Goal: Task Accomplishment & Management: Use online tool/utility

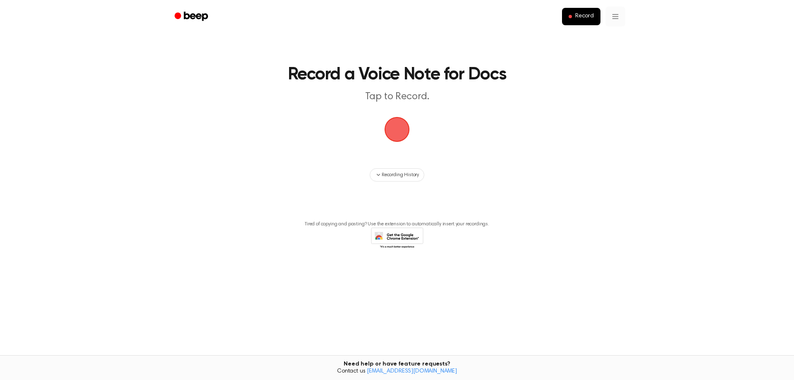
click at [617, 14] on html "Record Record a Voice Note for Docs Tap to Record. Recording History Tired of c…" at bounding box center [397, 190] width 794 height 380
click at [611, 41] on div "Settings" at bounding box center [611, 37] width 30 height 14
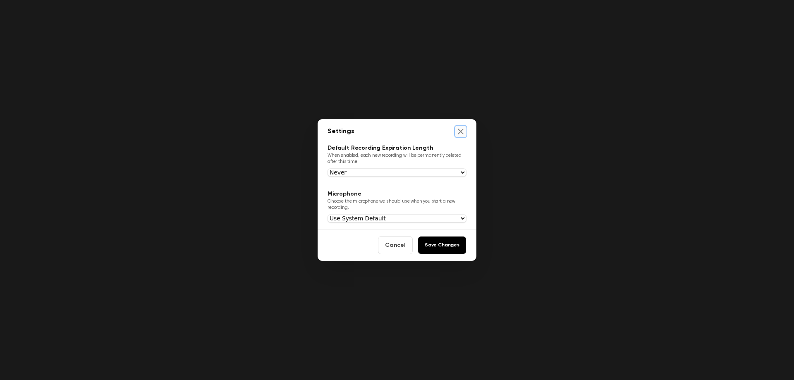
click at [462, 132] on icon "Close settings" at bounding box center [460, 131] width 5 height 5
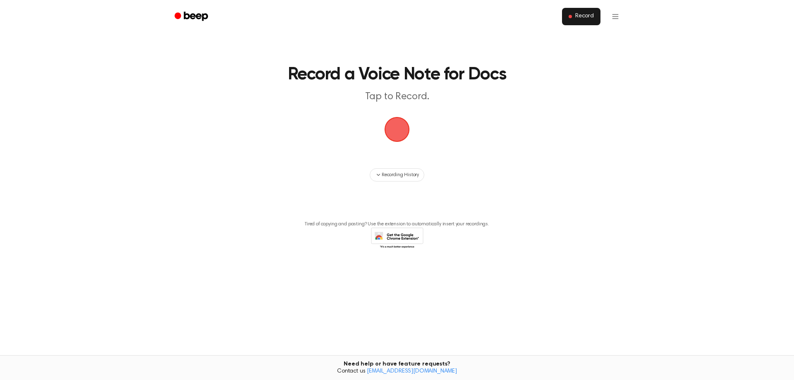
click at [576, 19] on span "Record" at bounding box center [584, 16] width 19 height 7
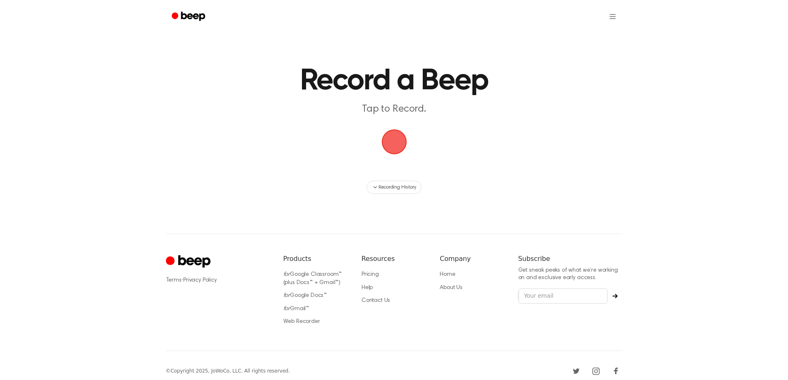
click at [395, 142] on span "button" at bounding box center [394, 142] width 27 height 27
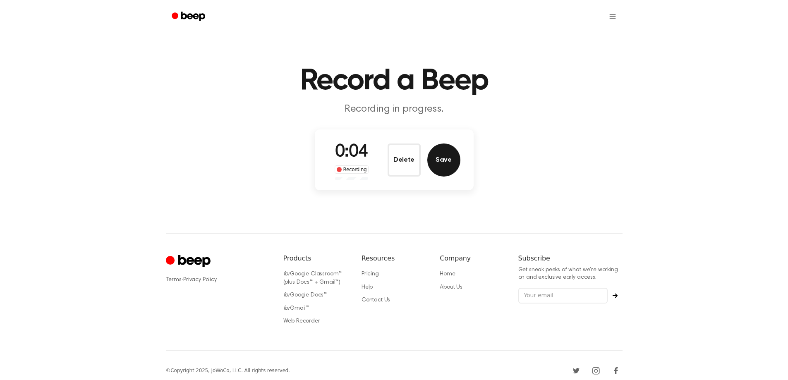
click at [443, 162] on button "Save" at bounding box center [443, 160] width 33 height 33
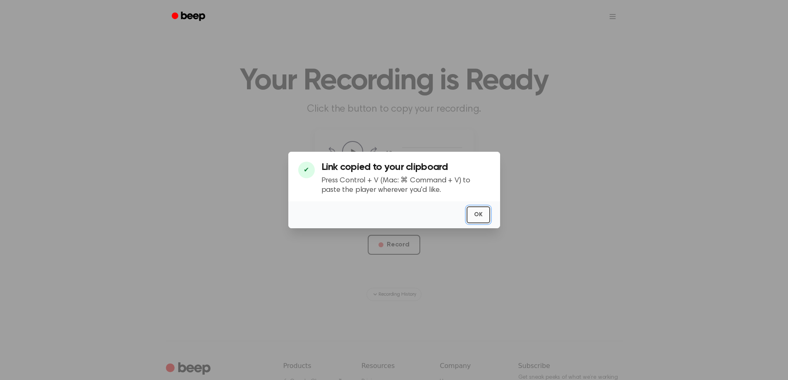
click at [479, 217] on button "OK" at bounding box center [479, 214] width 24 height 17
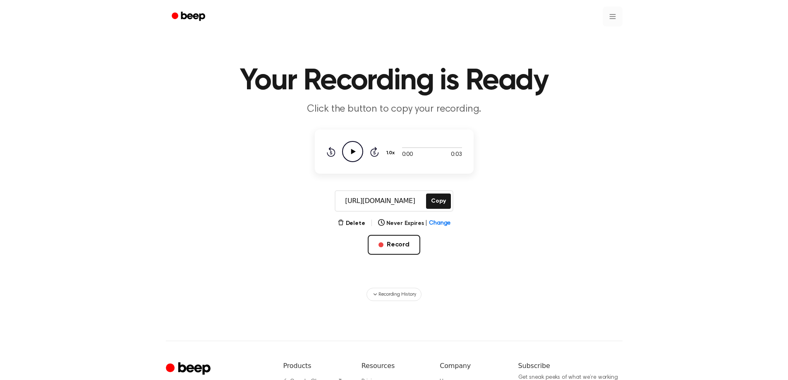
click at [612, 16] on html "Your Recording is Ready Click the button to copy your recording. 0:00 0:03 1.0x…" at bounding box center [394, 249] width 788 height 498
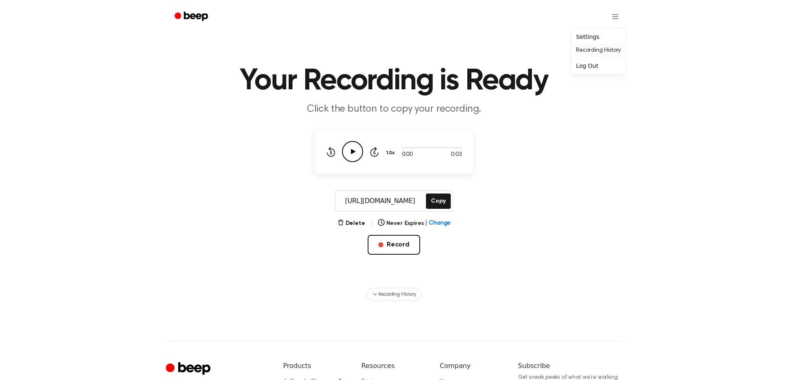
click at [608, 50] on link "Recording History" at bounding box center [598, 51] width 51 height 14
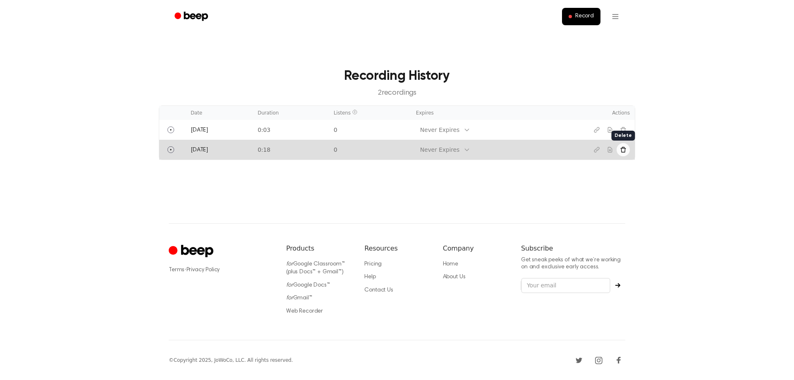
click at [622, 151] on icon "Delete recording" at bounding box center [623, 149] width 7 height 7
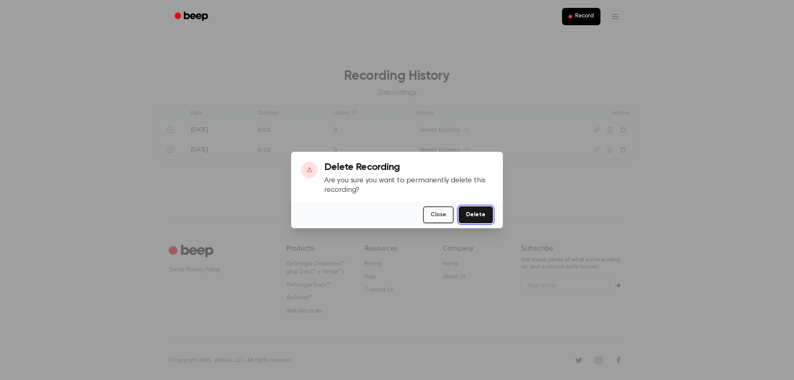
click at [474, 217] on button "Delete" at bounding box center [476, 214] width 34 height 17
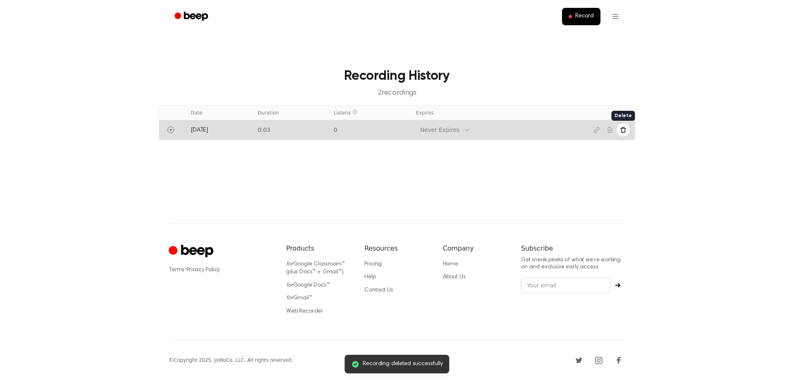
click at [625, 129] on icon "Delete recording" at bounding box center [622, 129] width 5 height 5
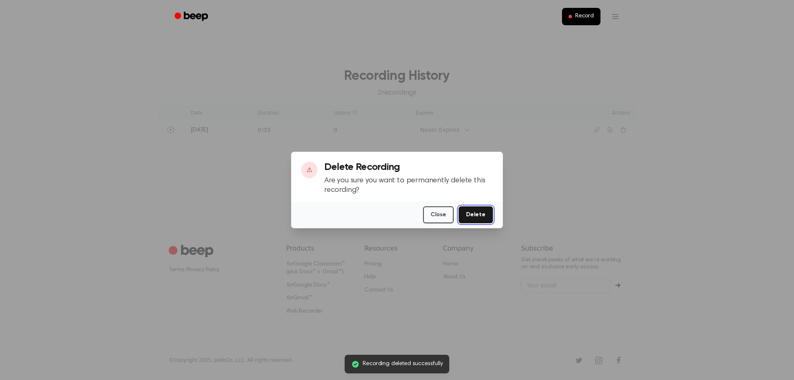
click at [477, 217] on button "Delete" at bounding box center [476, 214] width 34 height 17
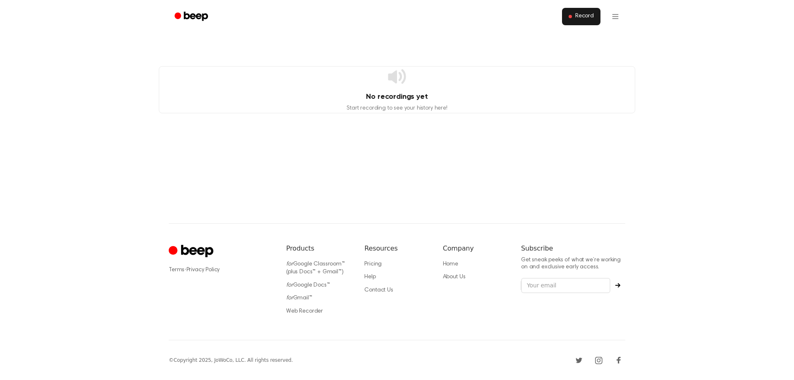
click at [582, 15] on span "Record" at bounding box center [584, 16] width 19 height 7
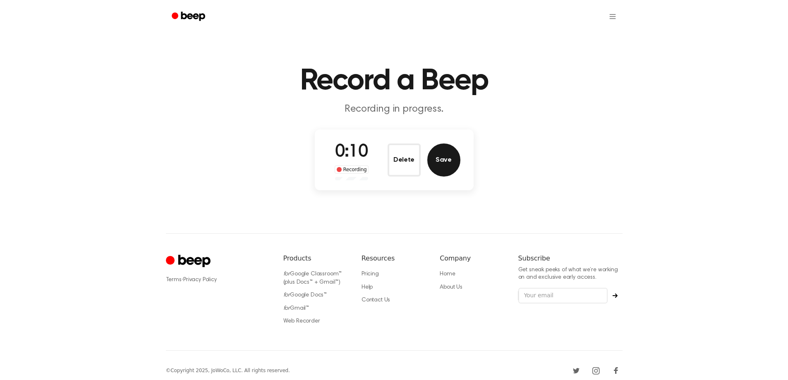
click at [443, 163] on button "Save" at bounding box center [443, 160] width 33 height 33
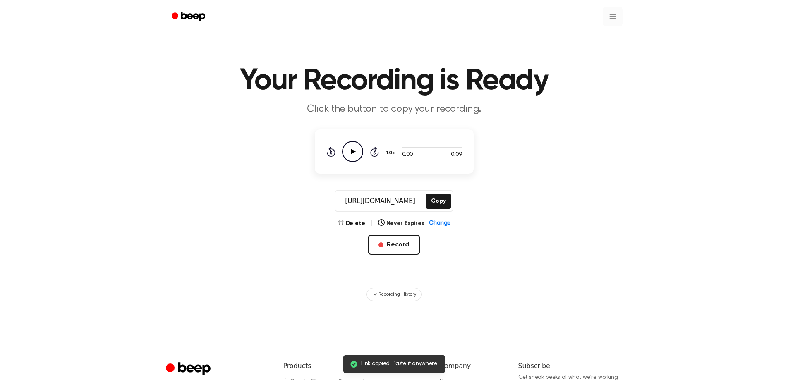
click at [612, 21] on html "Link copied. Paste it anywhere. Your Recording is Ready Click the button to cop…" at bounding box center [394, 249] width 788 height 498
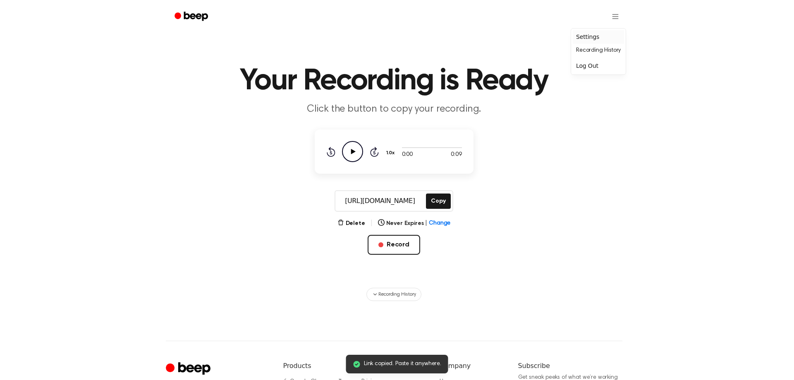
click at [589, 40] on div "Settings" at bounding box center [598, 37] width 51 height 14
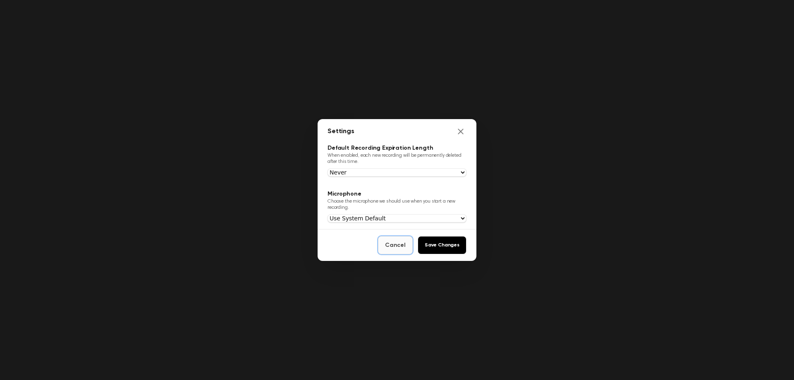
click at [404, 248] on button "Cancel" at bounding box center [395, 245] width 35 height 18
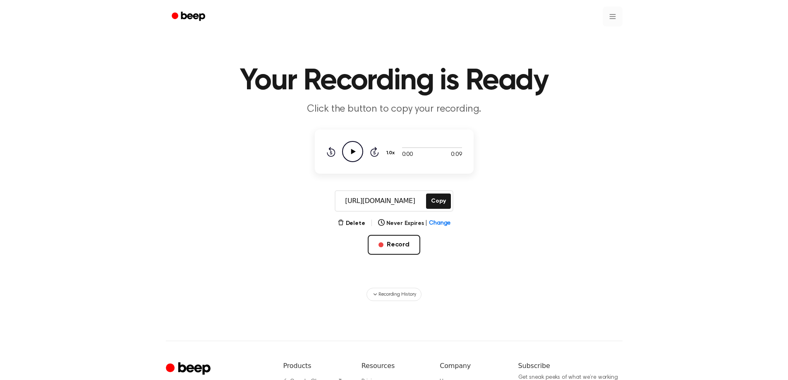
click at [607, 15] on html "Your Recording is Ready Click the button to copy your recording. 0:00 0:09 1.0x…" at bounding box center [394, 249] width 788 height 498
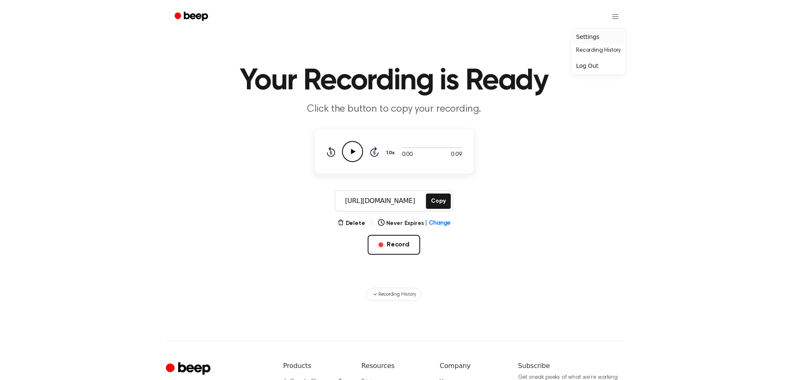
click at [584, 38] on div "Settings" at bounding box center [598, 37] width 51 height 14
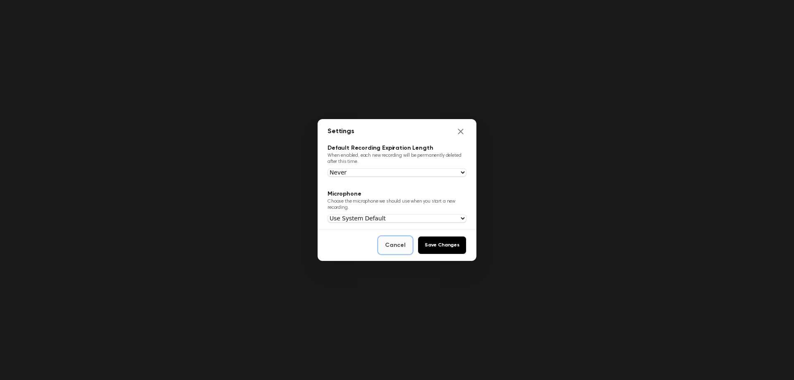
click at [408, 253] on button "Cancel" at bounding box center [395, 245] width 35 height 18
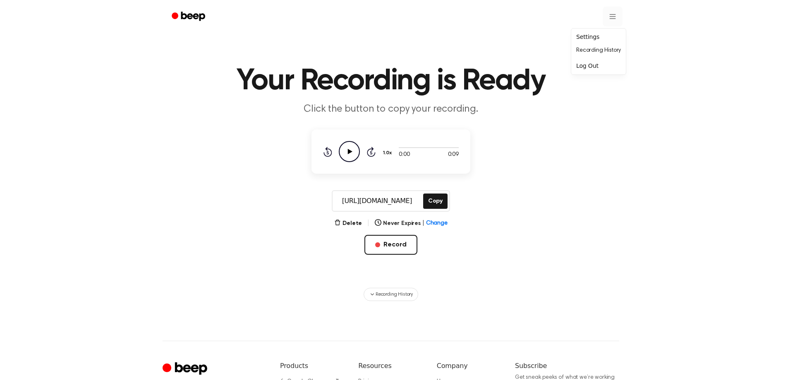
click at [612, 19] on html "Your Recording is Ready Click the button to copy your recording. 0:00 0:09 1.0x…" at bounding box center [394, 249] width 788 height 498
click at [597, 52] on link "Recording History" at bounding box center [598, 51] width 51 height 14
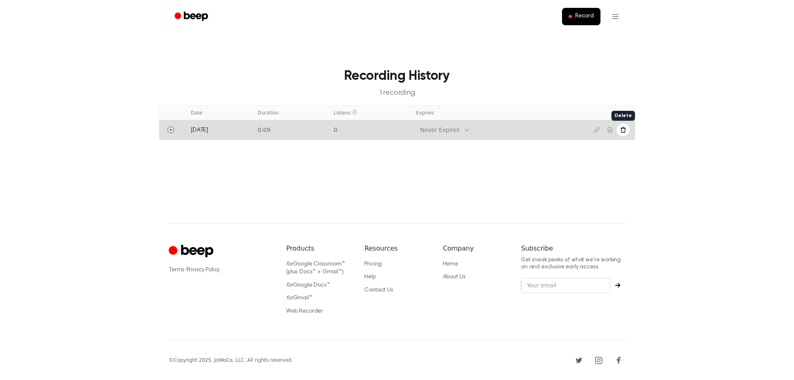
click at [619, 131] on button "Delete recording" at bounding box center [623, 129] width 13 height 13
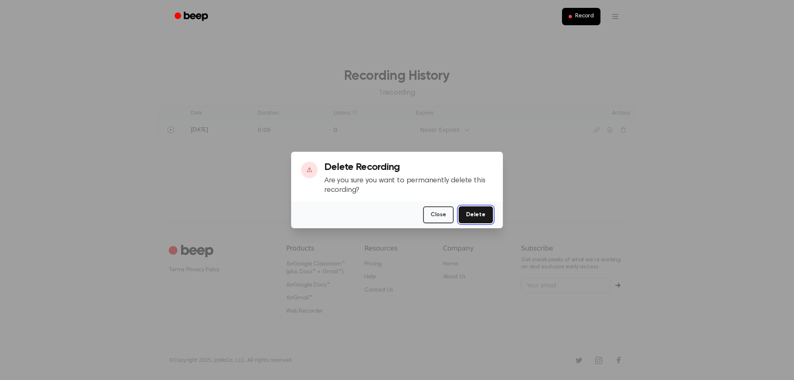
click at [477, 212] on button "Delete" at bounding box center [476, 214] width 34 height 17
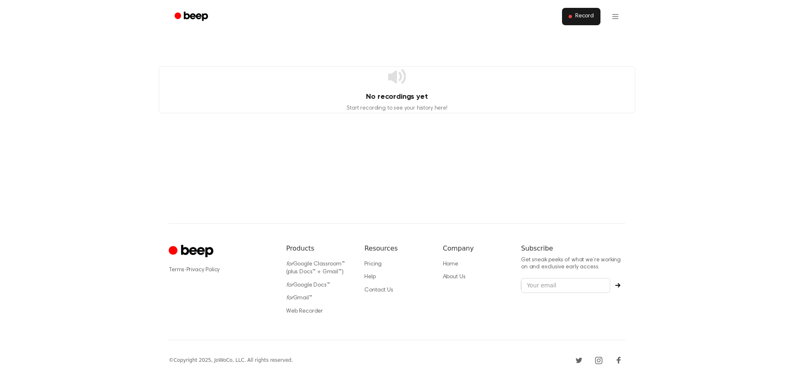
click at [577, 19] on span "Record" at bounding box center [584, 16] width 19 height 7
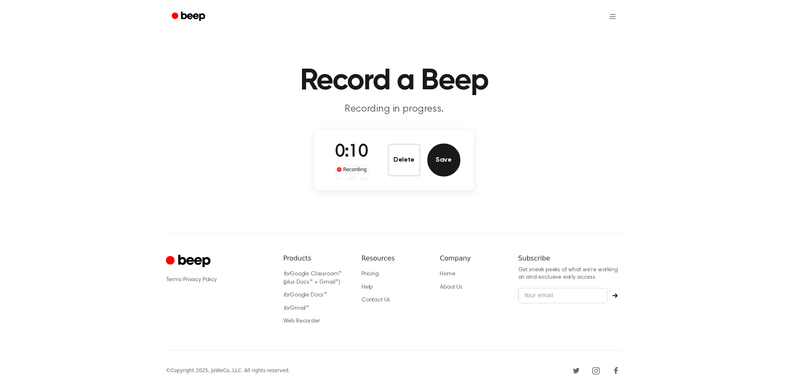
click at [438, 162] on button "Save" at bounding box center [443, 160] width 33 height 33
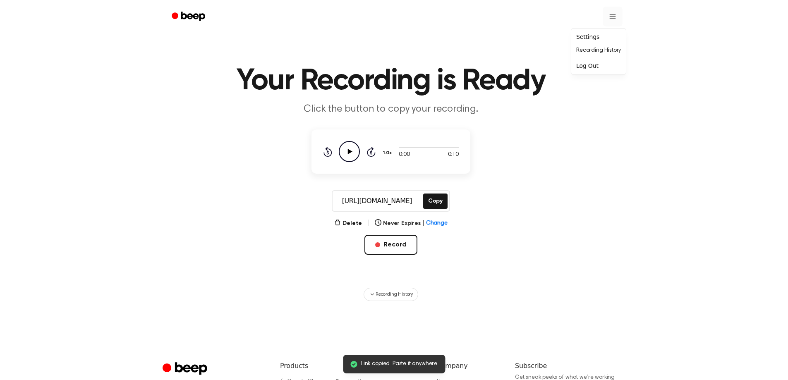
click at [614, 17] on html "Link copied. Paste it anywhere. Your Recording is Ready Click the button to cop…" at bounding box center [394, 249] width 788 height 498
click at [596, 49] on link "Recording History" at bounding box center [598, 51] width 51 height 14
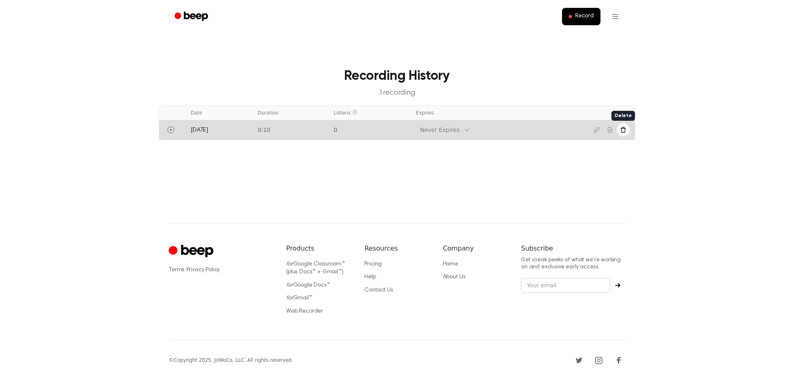
click at [625, 131] on icon "Delete recording" at bounding box center [623, 130] width 7 height 7
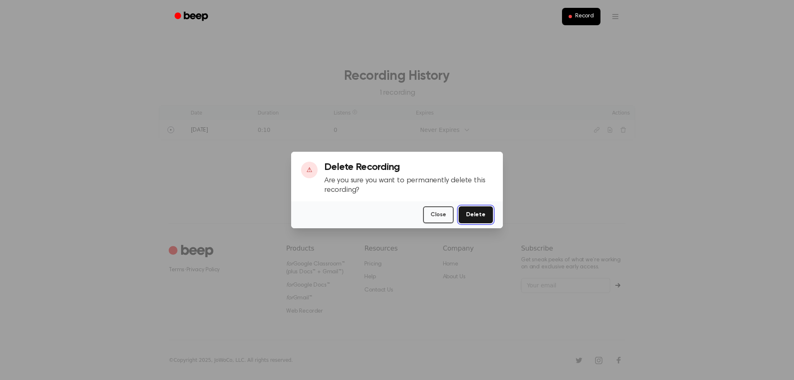
click at [473, 216] on button "Delete" at bounding box center [476, 214] width 34 height 17
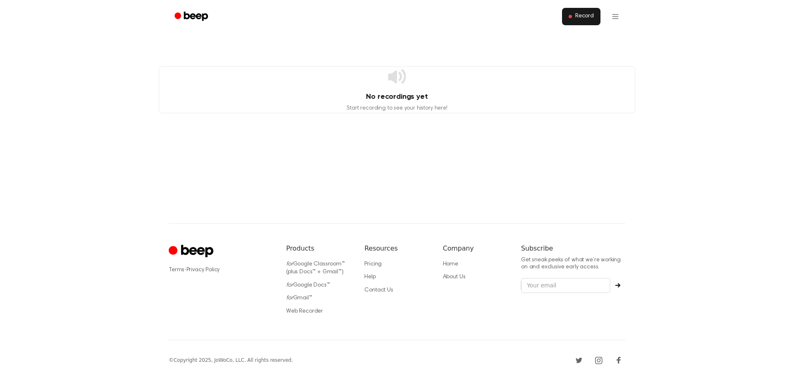
click at [582, 19] on span "Record" at bounding box center [584, 16] width 19 height 7
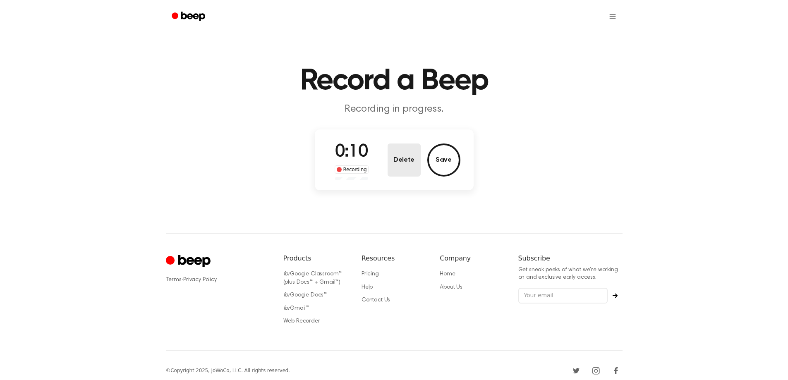
click at [405, 166] on button "Delete" at bounding box center [404, 160] width 33 height 33
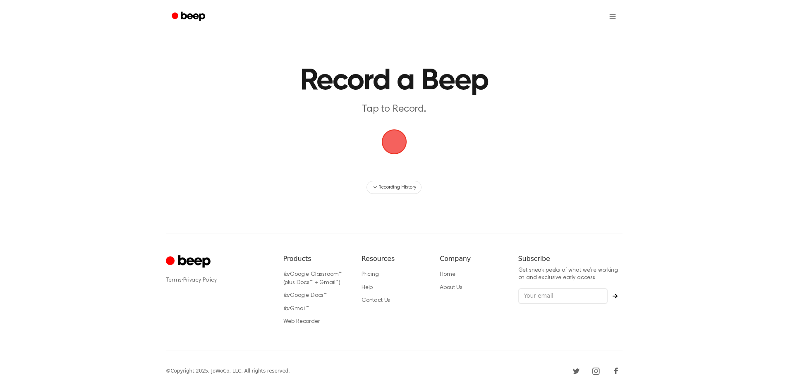
click at [391, 141] on span "button" at bounding box center [394, 141] width 23 height 23
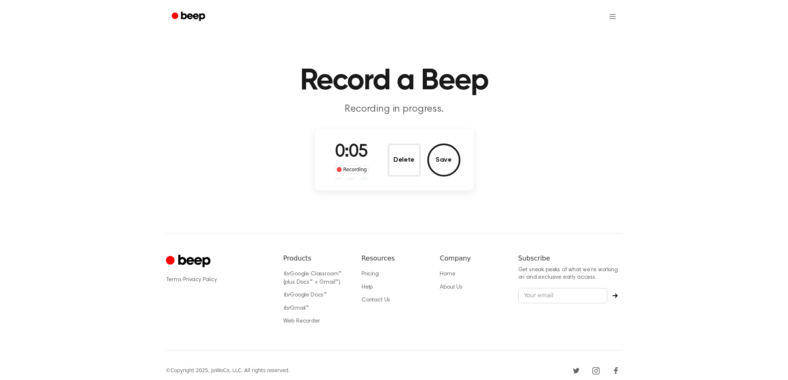
click at [399, 162] on button "Delete" at bounding box center [404, 160] width 33 height 33
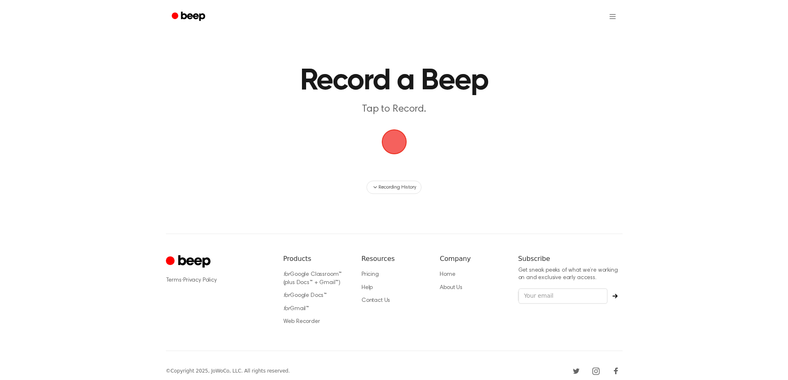
drag, startPoint x: 393, startPoint y: 139, endPoint x: 400, endPoint y: 135, distance: 8.3
click at [400, 135] on span "button" at bounding box center [394, 141] width 23 height 23
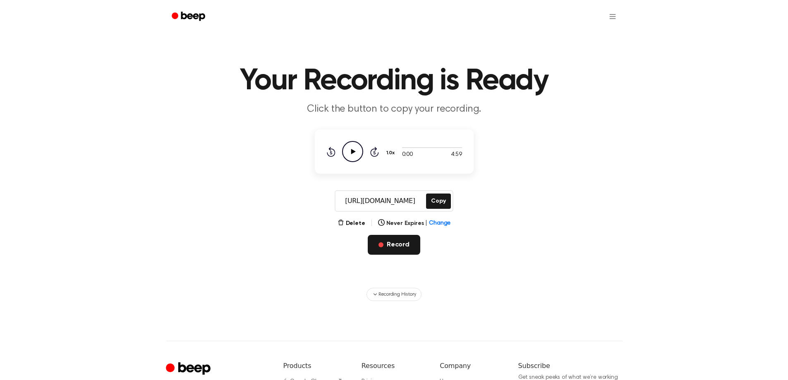
click at [392, 245] on button "Record" at bounding box center [394, 245] width 53 height 20
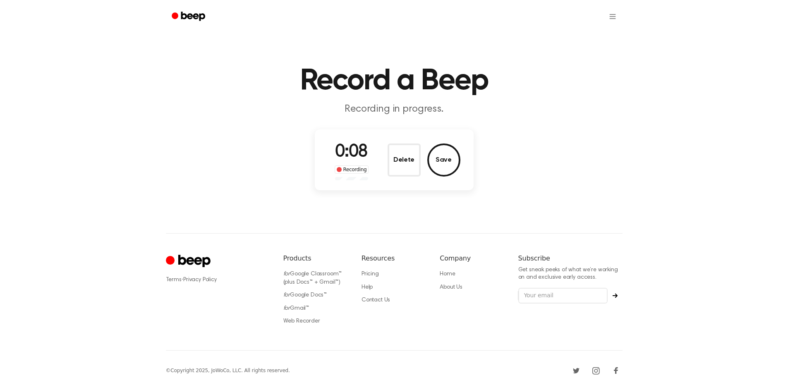
click at [528, 170] on main "Record a Beep Recording in progress. 0:08 Recording Delete Save" at bounding box center [394, 97] width 788 height 194
click at [443, 163] on button "Save" at bounding box center [443, 160] width 33 height 33
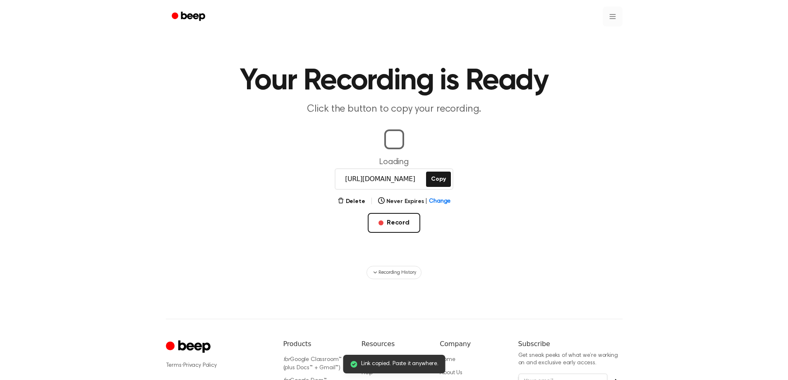
click at [614, 16] on html "Link copied. Paste it anywhere. Your Recording is Ready Click the button to cop…" at bounding box center [394, 238] width 788 height 476
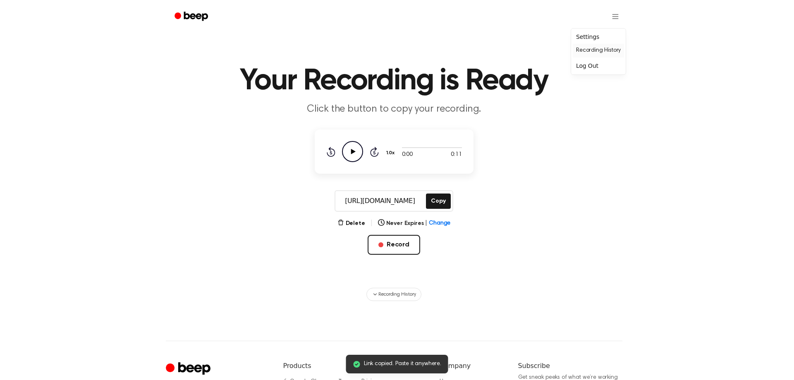
click at [600, 50] on link "Recording History" at bounding box center [598, 51] width 51 height 14
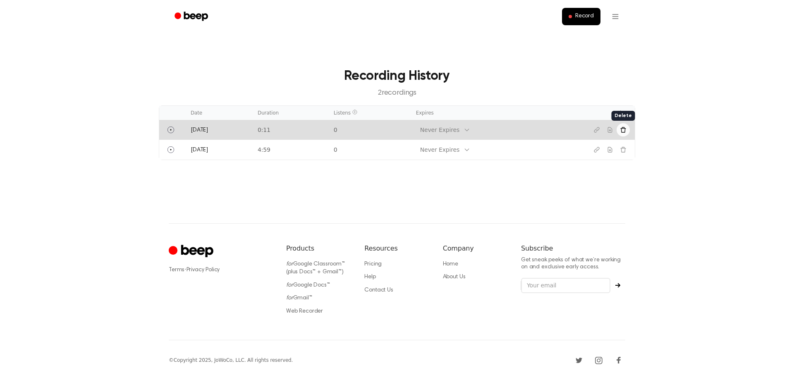
click at [624, 127] on icon "Delete recording" at bounding box center [622, 129] width 5 height 5
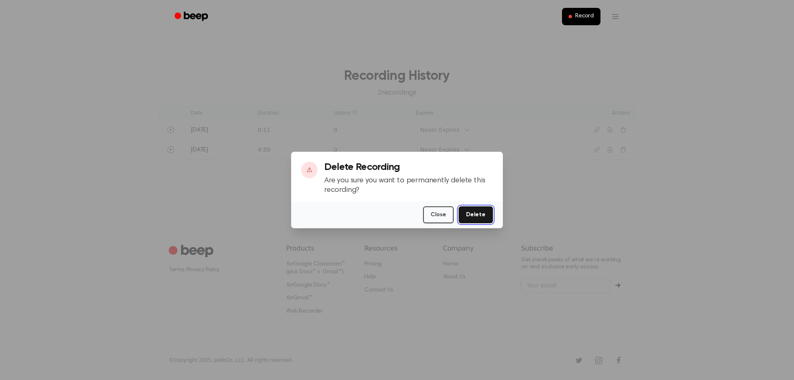
click at [461, 219] on button "Delete" at bounding box center [476, 214] width 34 height 17
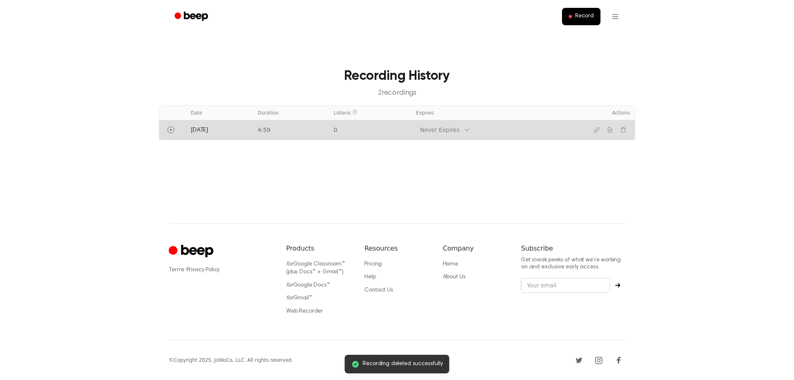
click at [536, 131] on td "Never Expires" at bounding box center [490, 130] width 158 height 20
click at [168, 129] on icon "Play" at bounding box center [171, 130] width 7 height 7
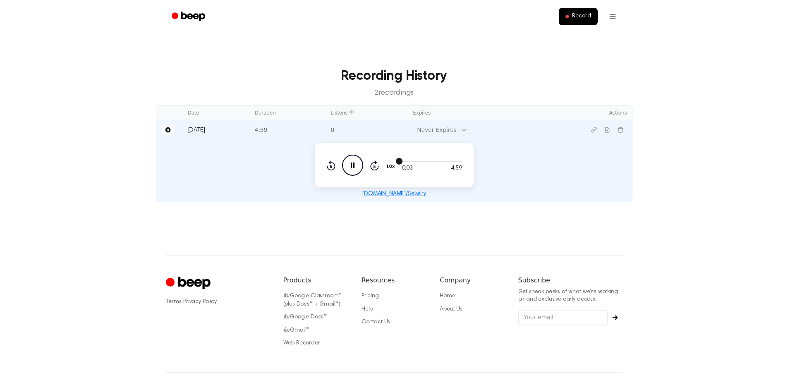
click at [453, 161] on div at bounding box center [432, 161] width 60 height 1
drag, startPoint x: 402, startPoint y: 162, endPoint x: 434, endPoint y: 161, distance: 32.7
click at [434, 161] on div at bounding box center [432, 161] width 60 height 7
click at [426, 160] on div at bounding box center [432, 161] width 60 height 7
click at [378, 166] on icon at bounding box center [374, 165] width 9 height 10
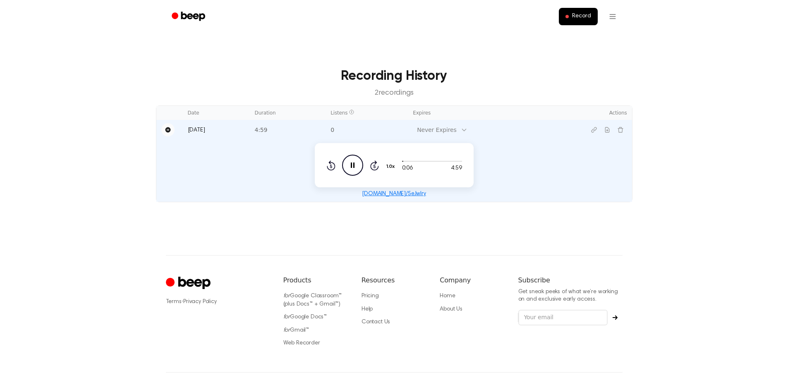
click at [378, 166] on icon at bounding box center [374, 165] width 9 height 10
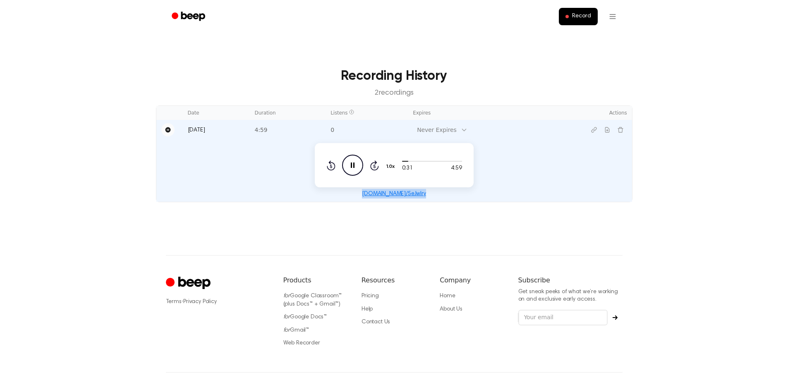
click at [378, 166] on icon at bounding box center [374, 165] width 9 height 10
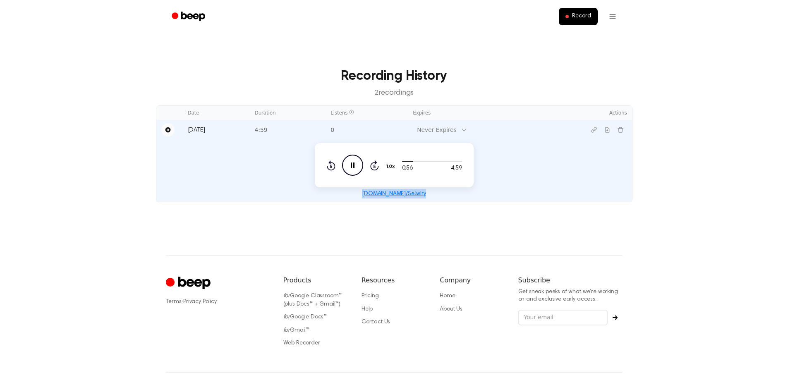
click at [378, 166] on icon at bounding box center [374, 165] width 9 height 10
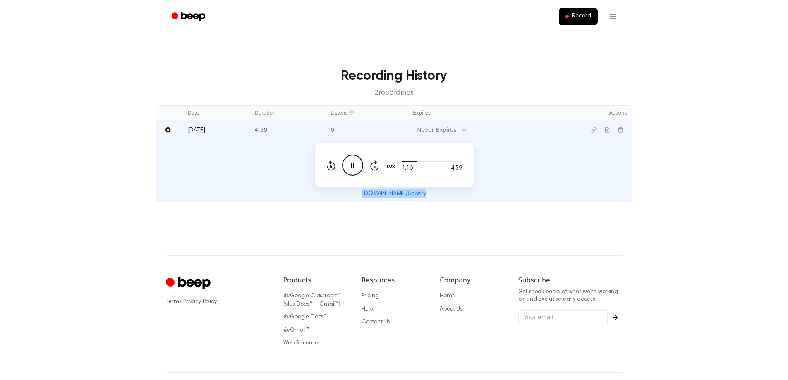
click at [378, 166] on icon at bounding box center [374, 165] width 9 height 10
click at [377, 166] on icon "Skip 5 seconds" at bounding box center [374, 165] width 9 height 11
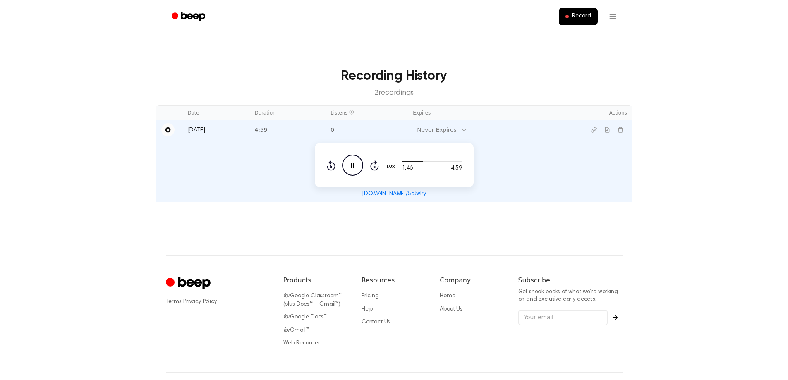
click at [376, 166] on icon "Skip 5 seconds" at bounding box center [374, 165] width 9 height 11
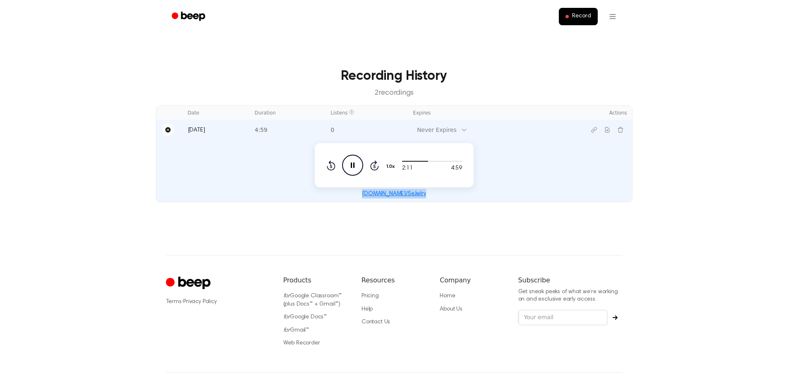
click at [376, 166] on icon "Skip 5 seconds" at bounding box center [374, 165] width 9 height 11
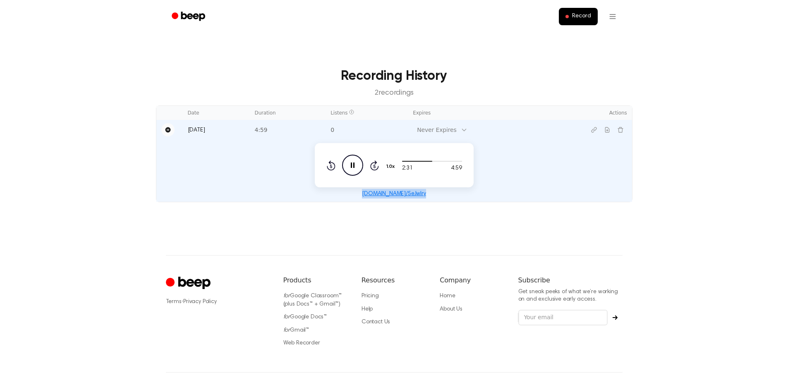
click at [376, 166] on icon "Skip 5 seconds" at bounding box center [374, 165] width 9 height 11
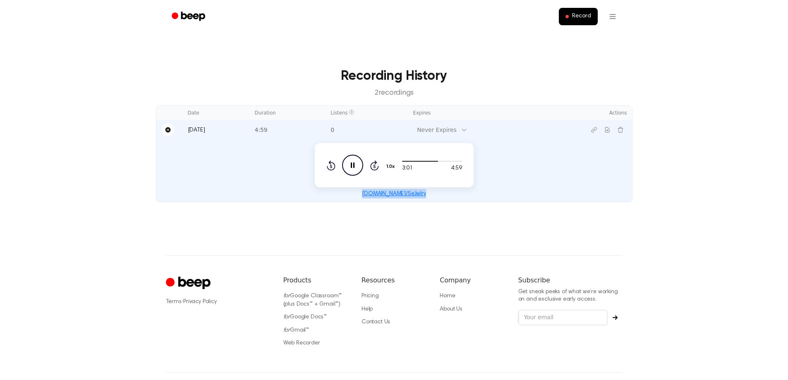
click at [376, 166] on icon "Skip 5 seconds" at bounding box center [374, 165] width 9 height 11
click at [375, 167] on icon at bounding box center [374, 166] width 2 height 3
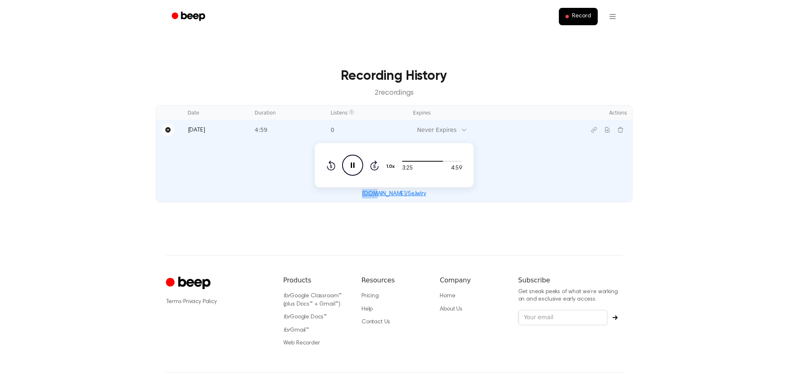
click at [375, 167] on icon at bounding box center [374, 166] width 2 height 3
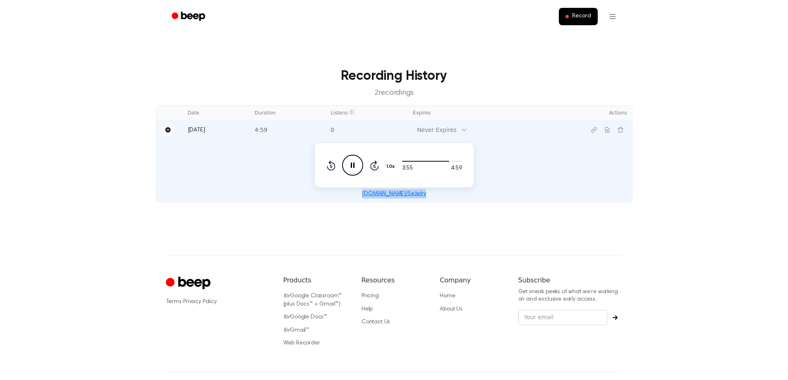
click at [375, 167] on icon at bounding box center [374, 166] width 2 height 3
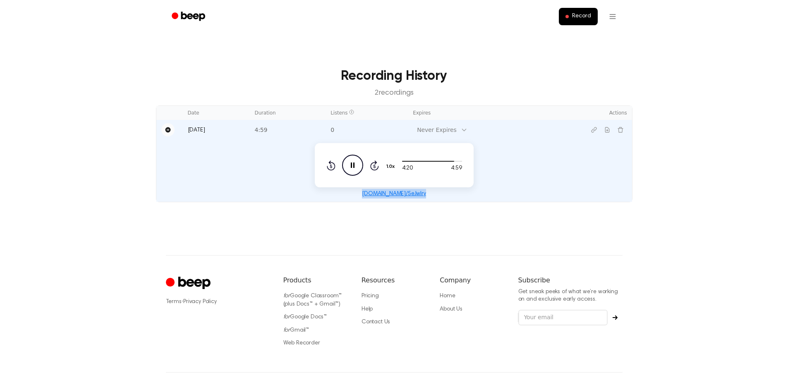
click at [375, 167] on icon at bounding box center [374, 166] width 2 height 3
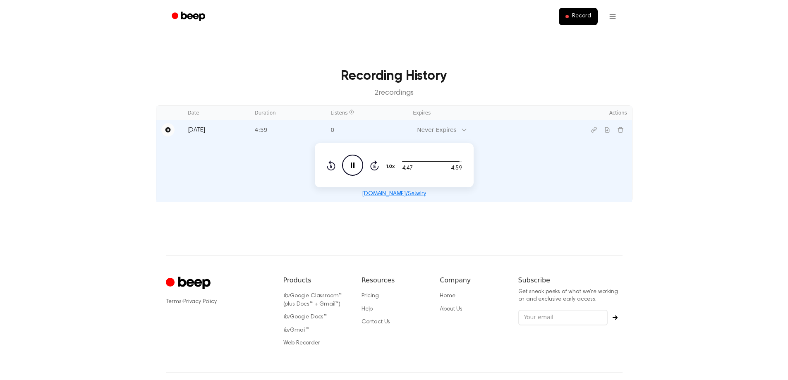
click at [328, 164] on icon "Rewind 5 seconds" at bounding box center [330, 165] width 9 height 11
click at [330, 167] on icon "Rewind 5 seconds" at bounding box center [330, 165] width 9 height 11
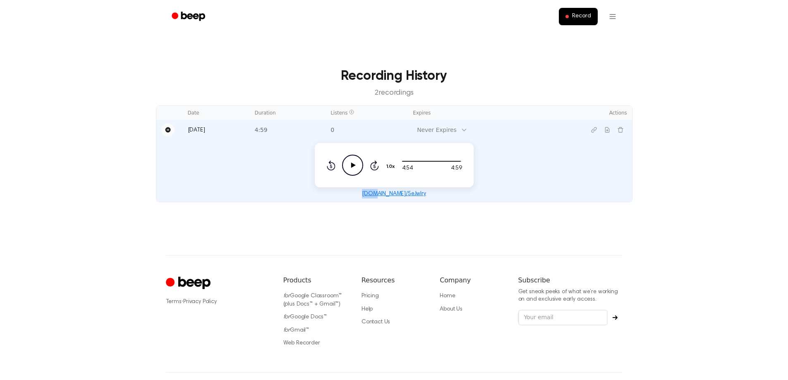
click at [330, 167] on icon "Rewind 5 seconds" at bounding box center [330, 165] width 9 height 11
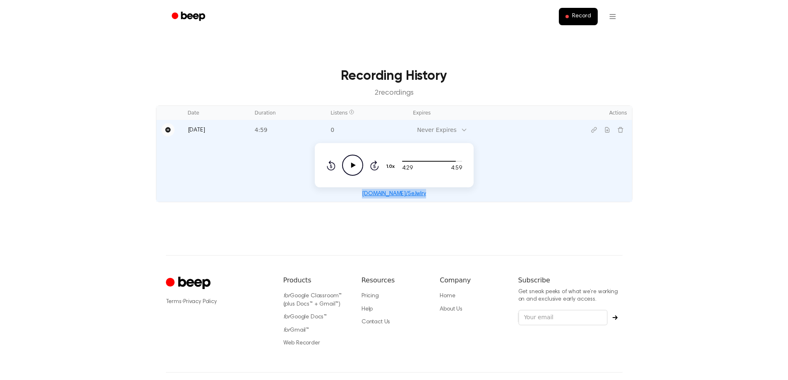
click at [330, 167] on icon "Rewind 5 seconds" at bounding box center [330, 165] width 9 height 11
click at [350, 167] on icon "Play Audio" at bounding box center [352, 165] width 21 height 21
click at [333, 165] on icon "Rewind 5 seconds" at bounding box center [330, 165] width 9 height 11
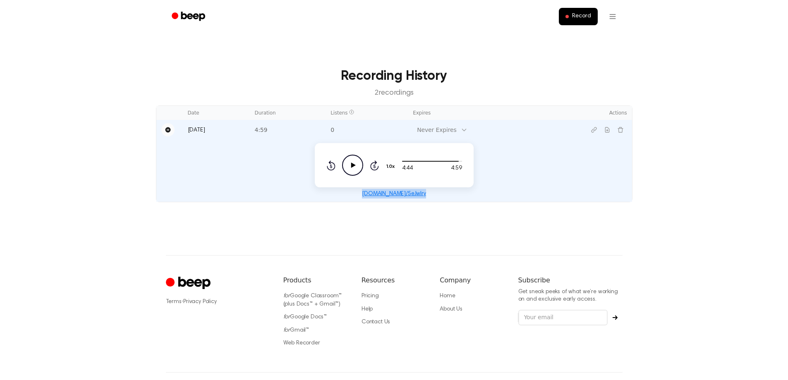
click at [333, 165] on icon "Rewind 5 seconds" at bounding box center [330, 165] width 9 height 11
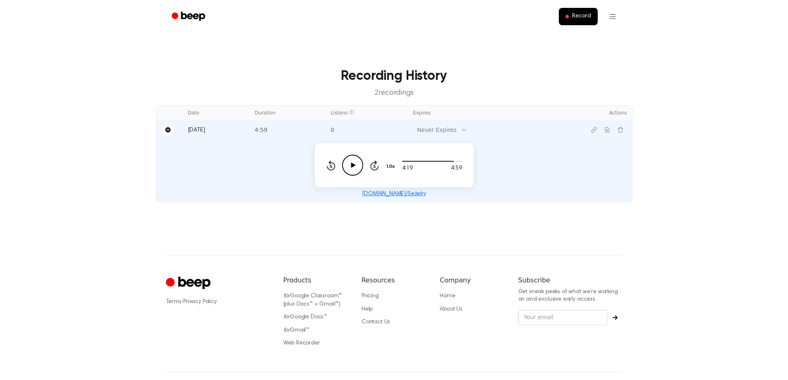
click at [348, 164] on icon "Play Audio" at bounding box center [352, 165] width 21 height 21
click at [330, 166] on icon at bounding box center [331, 166] width 2 height 3
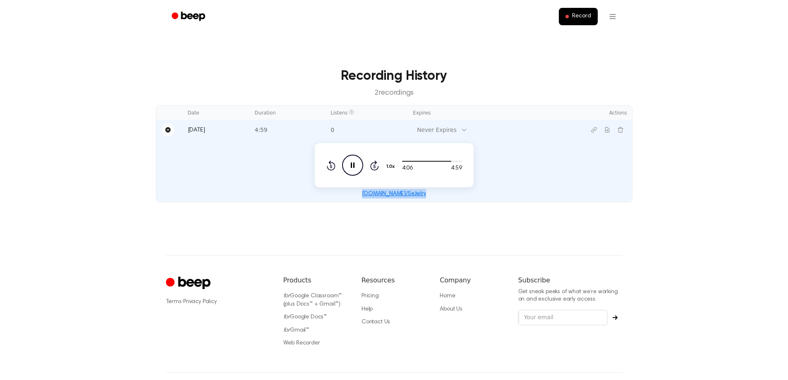
click at [330, 166] on icon at bounding box center [331, 166] width 2 height 3
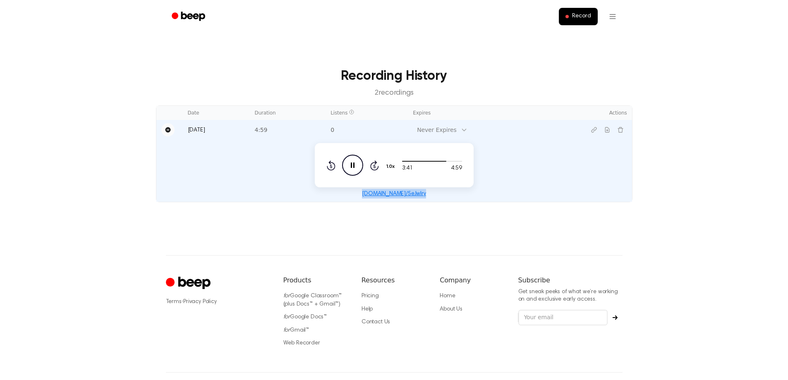
click at [330, 166] on icon at bounding box center [331, 166] width 2 height 3
click at [577, 18] on span "Record" at bounding box center [581, 16] width 19 height 7
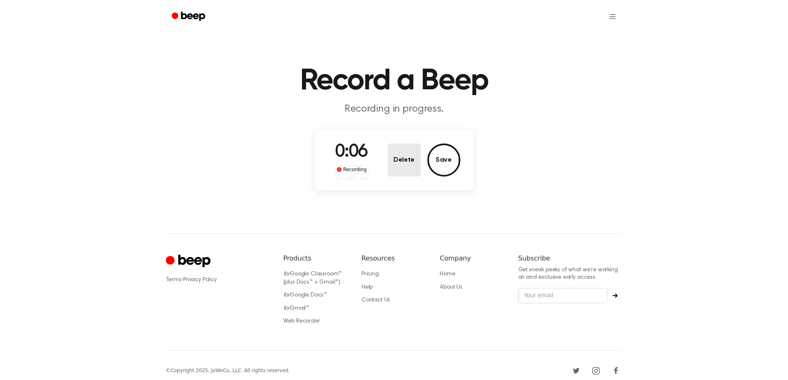
click at [397, 160] on button "Delete" at bounding box center [404, 160] width 33 height 33
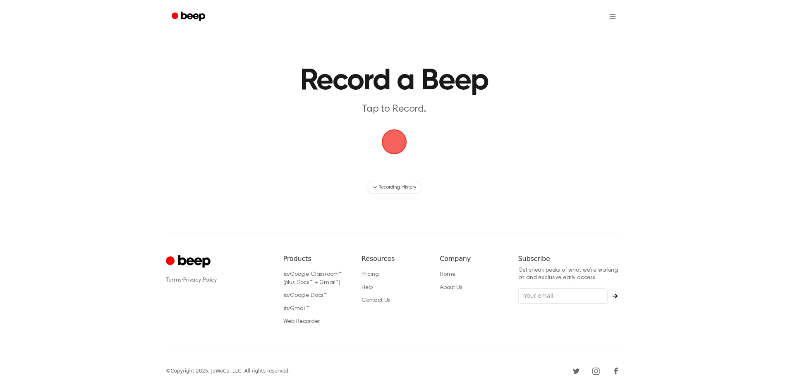
click at [393, 142] on span "button" at bounding box center [394, 141] width 23 height 23
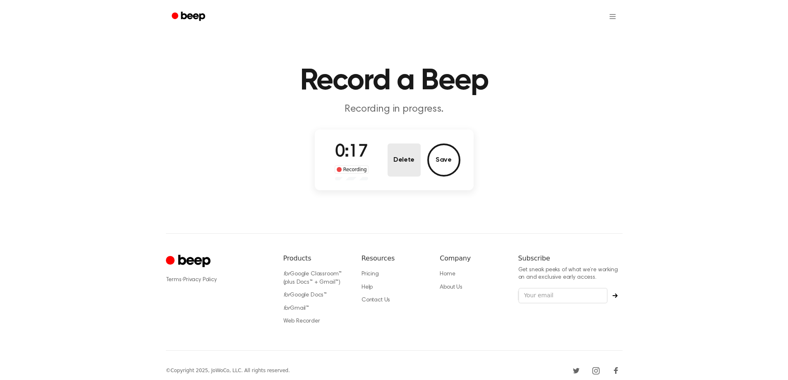
click at [394, 161] on button "Delete" at bounding box center [404, 160] width 33 height 33
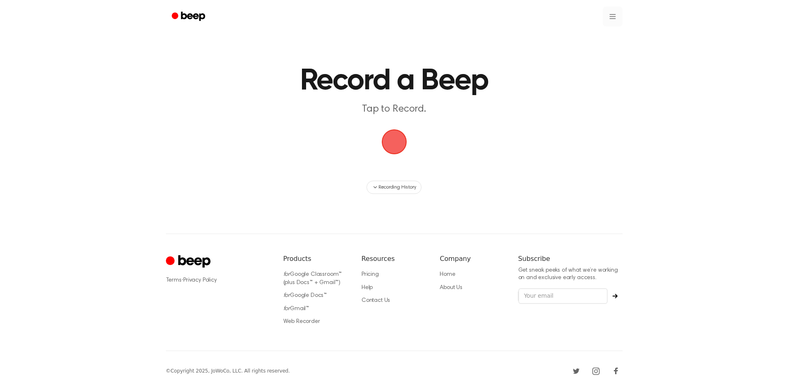
click at [615, 15] on html "Record a Beep Tap to Record. Recording History ⚠️ We are experiencing issues wi…" at bounding box center [394, 195] width 788 height 391
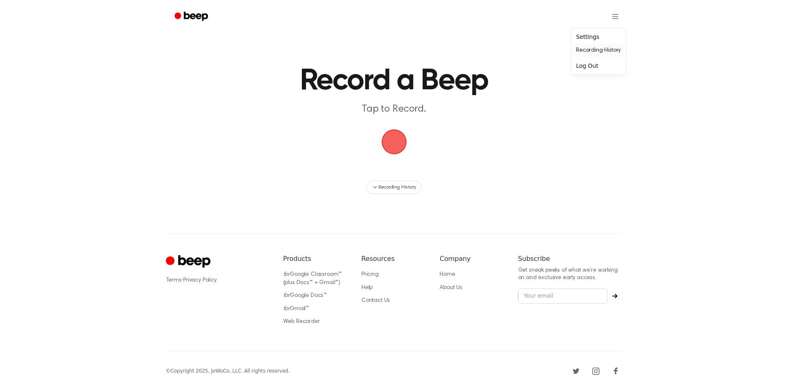
click at [597, 51] on link "Recording History" at bounding box center [598, 51] width 51 height 14
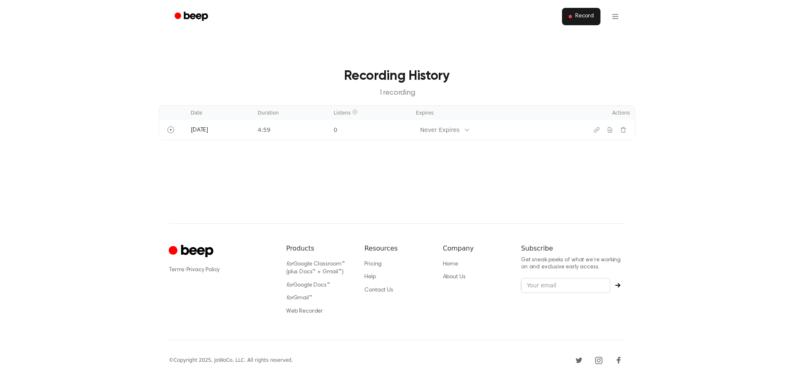
click at [582, 19] on span "Record" at bounding box center [584, 16] width 19 height 7
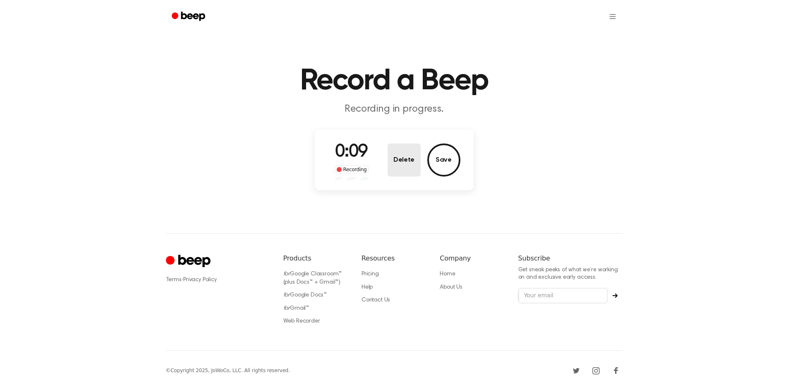
click at [403, 163] on button "Delete" at bounding box center [404, 160] width 33 height 33
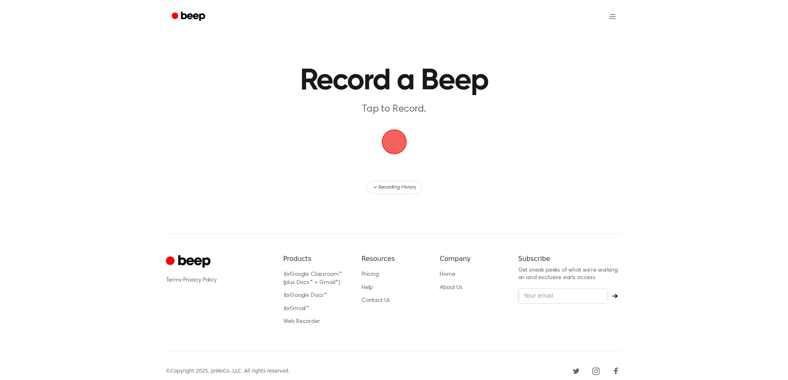
click at [392, 145] on span "button" at bounding box center [394, 141] width 23 height 23
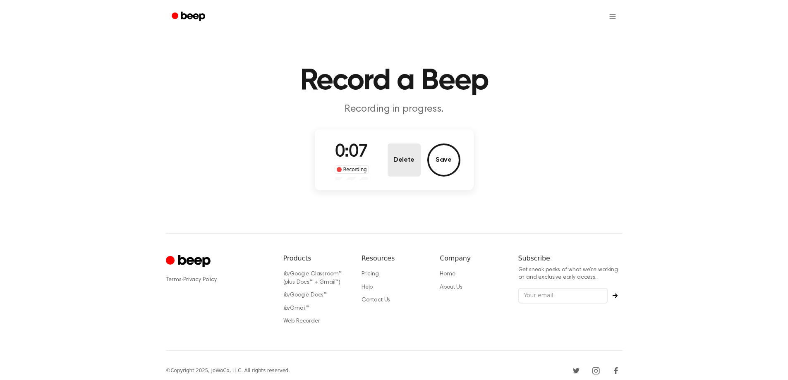
click at [401, 163] on button "Delete" at bounding box center [404, 160] width 33 height 33
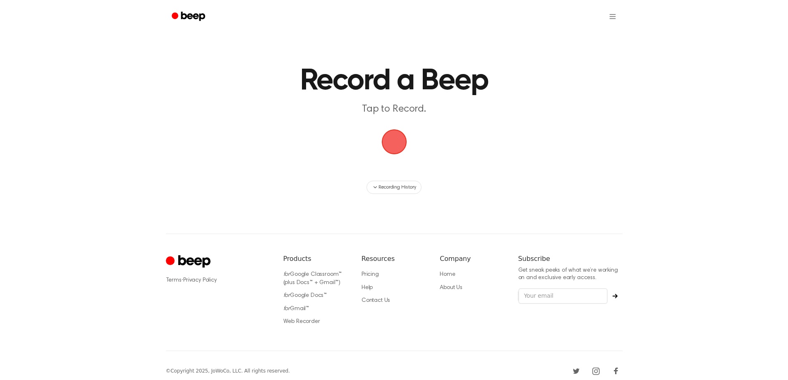
click at [397, 143] on span "button" at bounding box center [394, 141] width 23 height 23
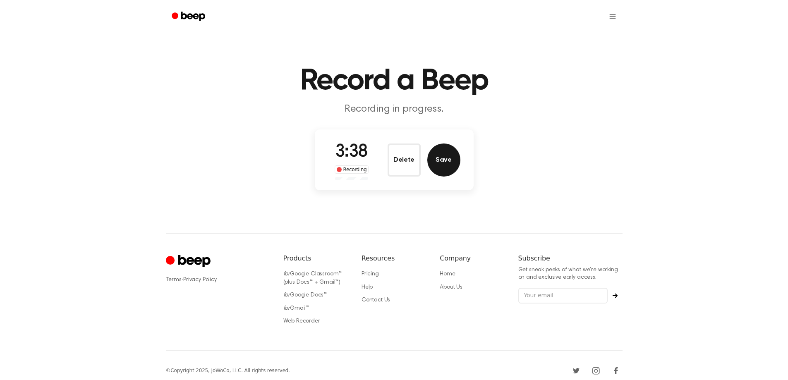
click at [444, 162] on button "Save" at bounding box center [443, 160] width 33 height 33
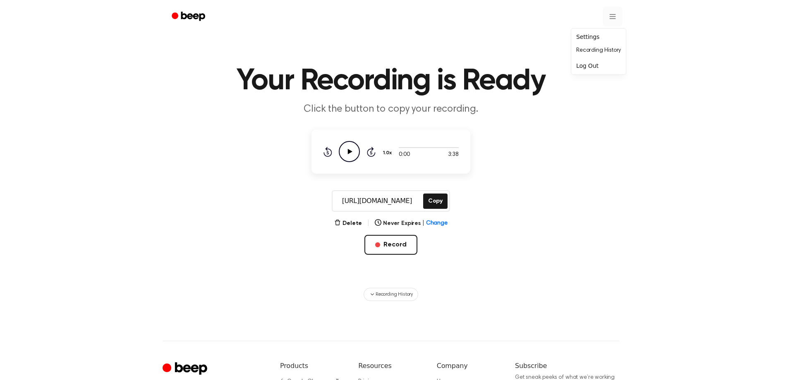
click at [614, 17] on html "Your Recording is Ready Click the button to copy your recording. 0:00 3:38 1.0x…" at bounding box center [394, 249] width 788 height 498
click at [597, 52] on link "Recording History" at bounding box center [598, 51] width 51 height 14
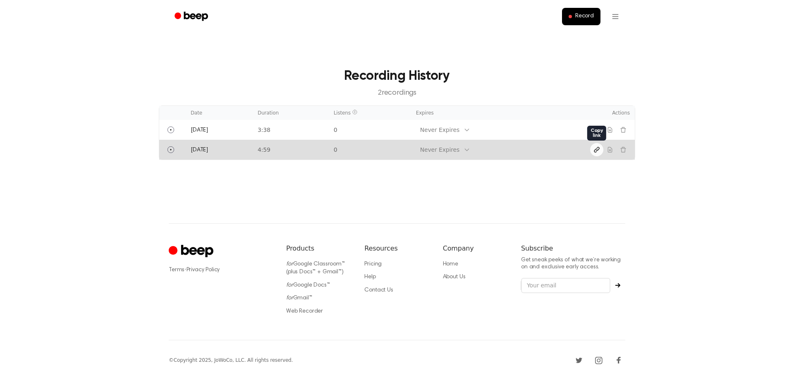
click at [593, 149] on button "Copy link" at bounding box center [596, 149] width 13 height 13
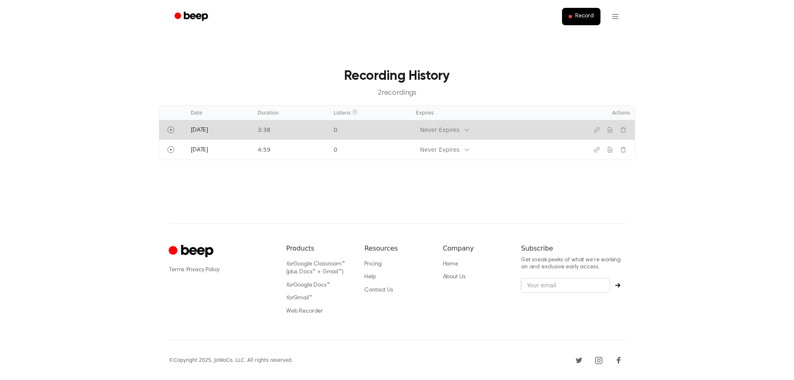
drag, startPoint x: 595, startPoint y: 129, endPoint x: 551, endPoint y: 136, distance: 44.8
click at [551, 136] on td "Never Expires" at bounding box center [490, 130] width 158 height 20
click at [599, 131] on icon "Copy link" at bounding box center [597, 130] width 7 height 7
